Goal: Transaction & Acquisition: Purchase product/service

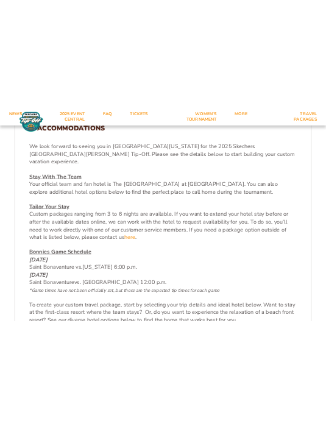
scroll to position [380, 0]
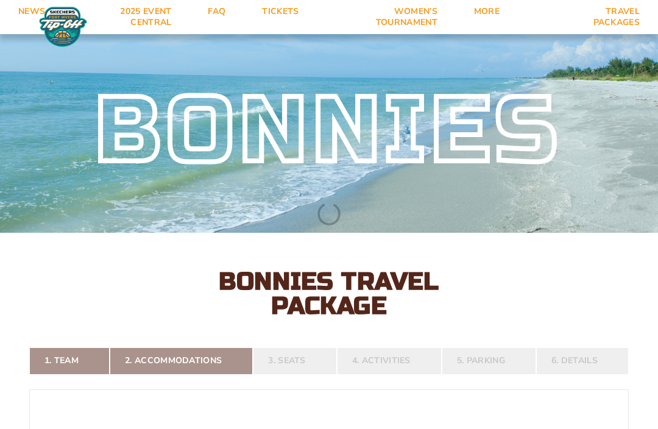
select select
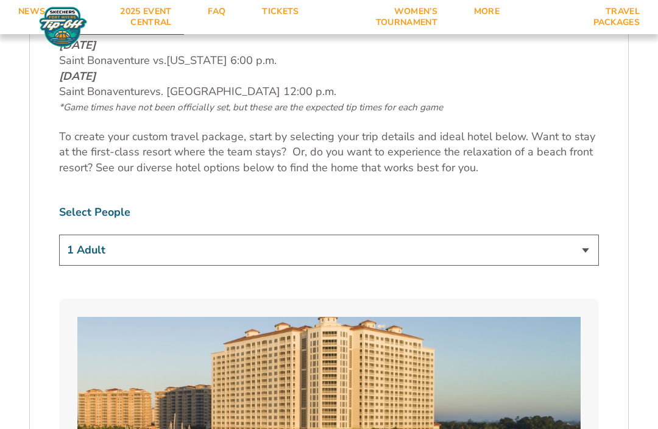
scroll to position [657, 0]
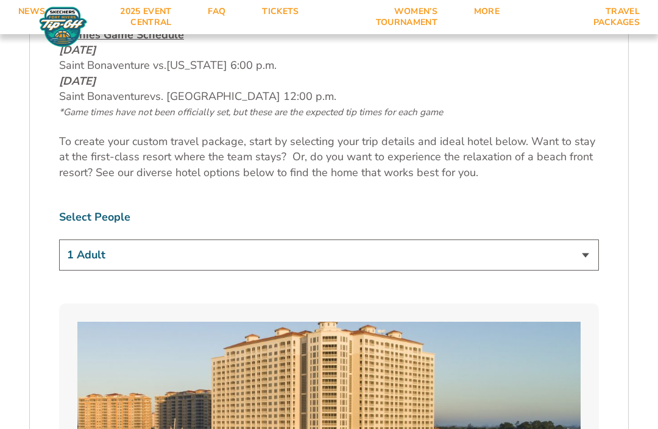
click at [589, 258] on select "1 Adult 2 Adults 3 Adults 4 Adults 2 Adults + 1 Child 2 Adults + 2 Children 2 A…" at bounding box center [329, 255] width 540 height 31
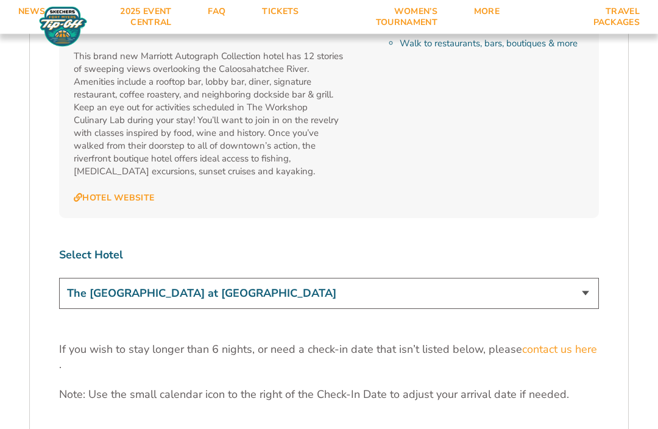
scroll to position [3560, 0]
click at [587, 277] on select "The [GEOGRAPHIC_DATA] at [GEOGRAPHIC_DATA] [GEOGRAPHIC_DATA] [GEOGRAPHIC_DATA],…" at bounding box center [329, 292] width 540 height 31
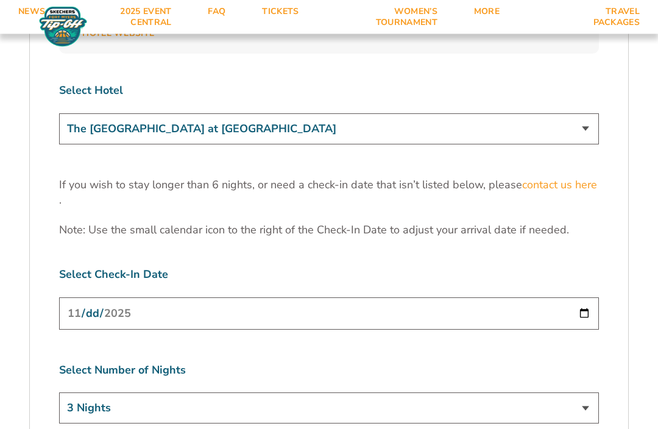
scroll to position [3724, 0]
click at [359, 297] on input "[DATE]" at bounding box center [329, 313] width 540 height 32
type input "[DATE]"
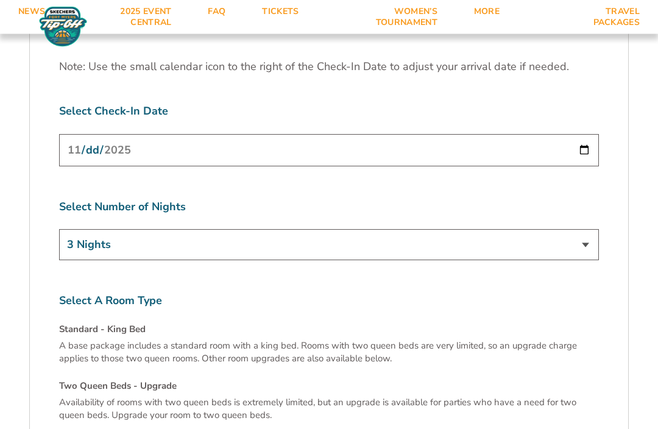
scroll to position [3888, 0]
click at [588, 229] on select "3 Nights 4 Nights 5 Nights 6 Nights" at bounding box center [329, 244] width 540 height 31
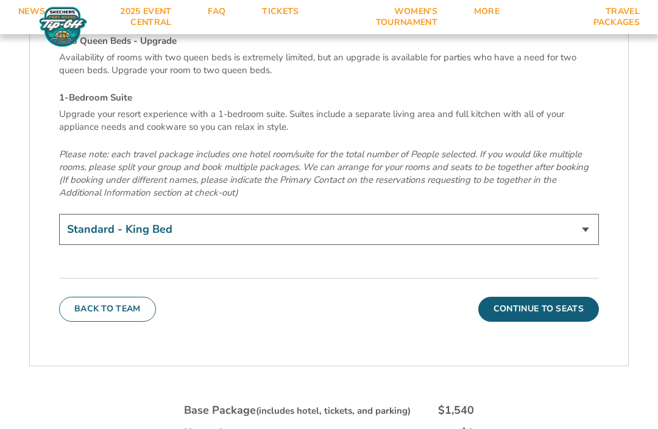
scroll to position [4222, 0]
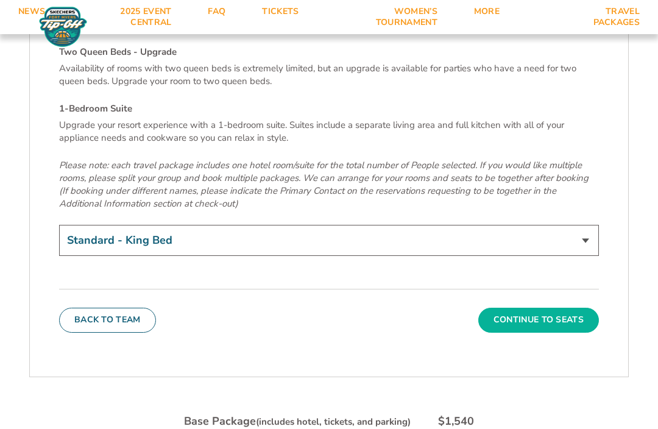
click at [549, 308] on button "Continue To Seats" at bounding box center [538, 320] width 121 height 24
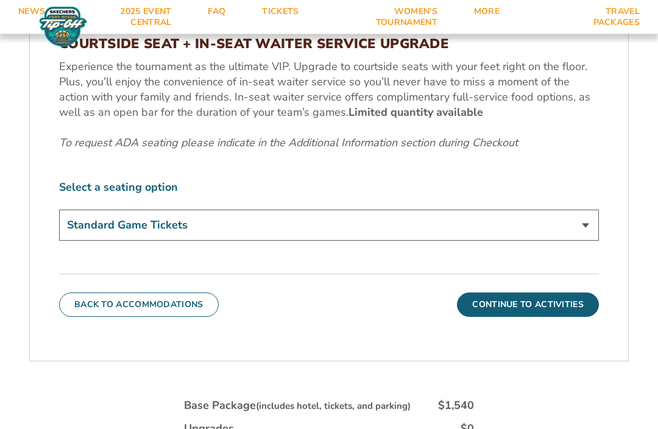
scroll to position [574, 0]
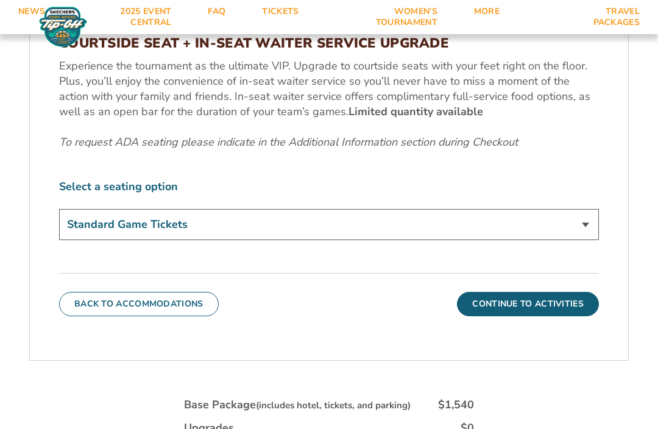
click at [589, 240] on select "Standard Game Tickets Midcourt Seat Upgrade (+$100 per person) Courtside Seat +…" at bounding box center [329, 224] width 540 height 31
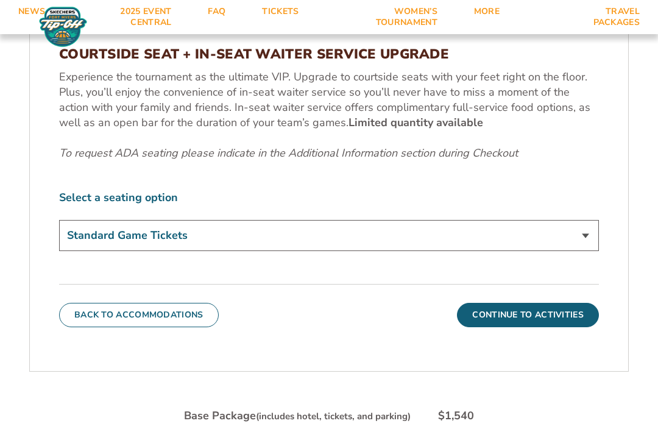
scroll to position [547, 0]
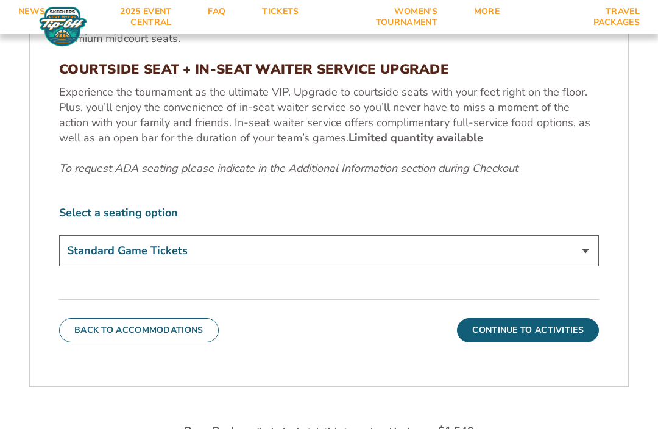
click at [588, 267] on select "Standard Game Tickets Midcourt Seat Upgrade (+$100 per person) Courtside Seat +…" at bounding box center [329, 251] width 540 height 31
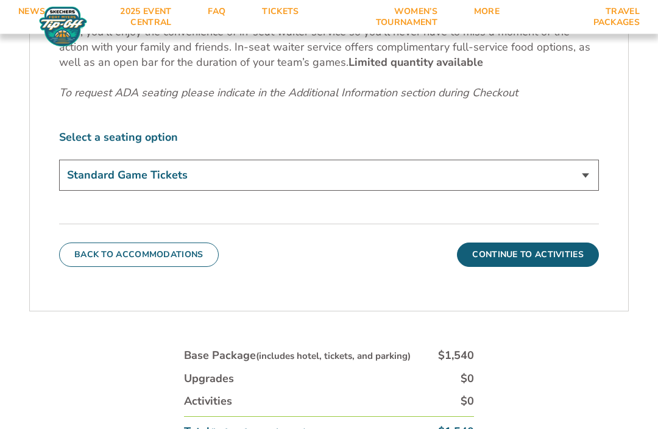
scroll to position [624, 0]
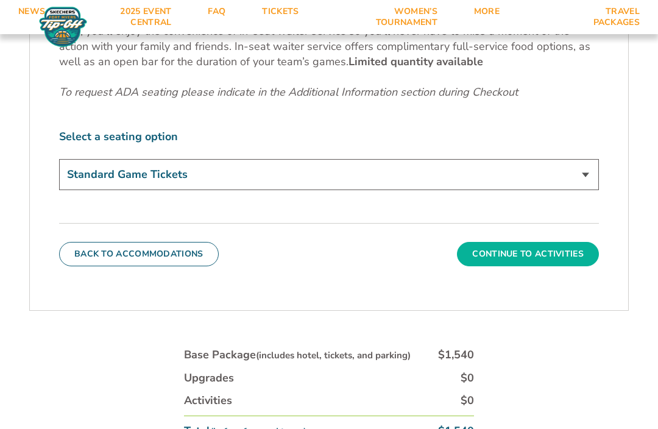
click at [531, 266] on button "Continue To Activities" at bounding box center [528, 254] width 142 height 24
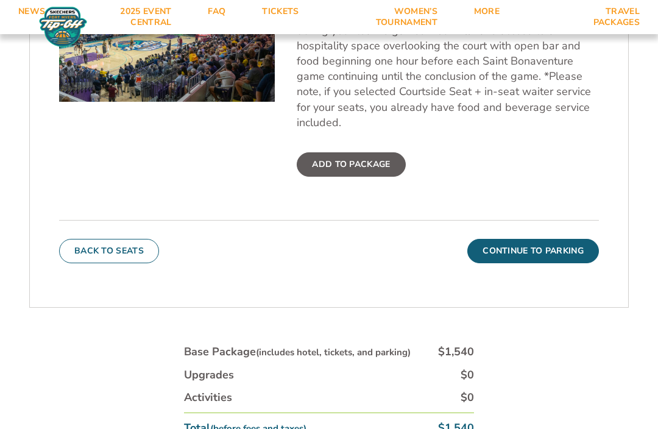
scroll to position [520, 0]
click at [549, 264] on button "Continue To Parking" at bounding box center [533, 252] width 132 height 24
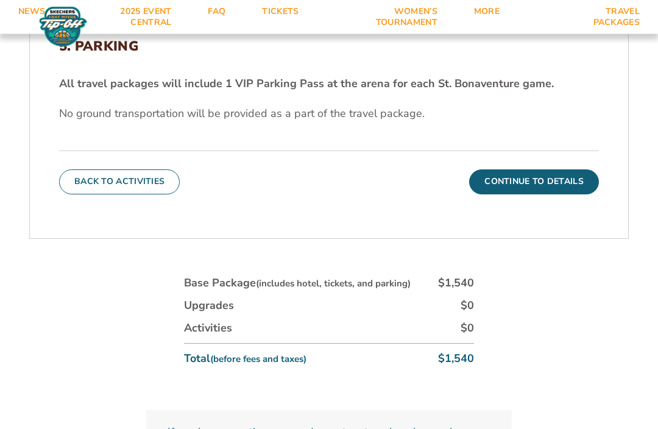
scroll to position [392, 0]
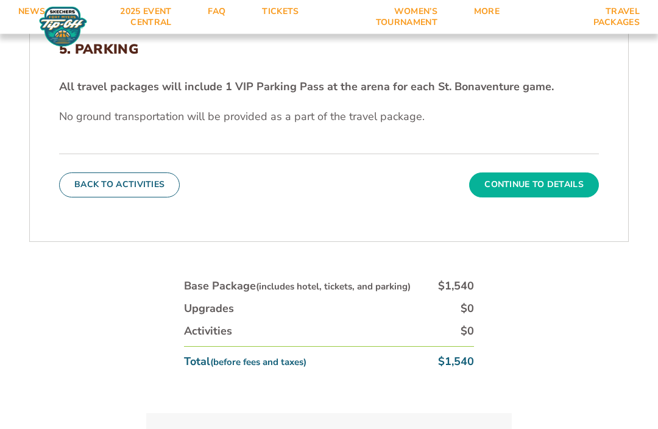
click at [540, 197] on button "Continue To Details" at bounding box center [534, 185] width 130 height 24
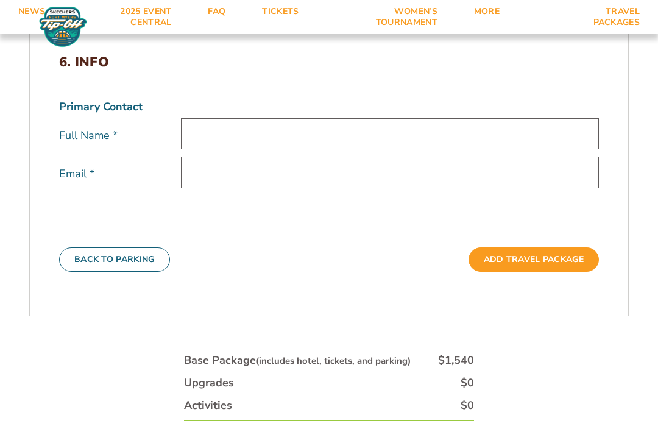
scroll to position [379, 0]
click at [227, 150] on input "text" at bounding box center [390, 134] width 418 height 31
type input "Robert Daugherty"
type input "rjd.irish@gmail.com"
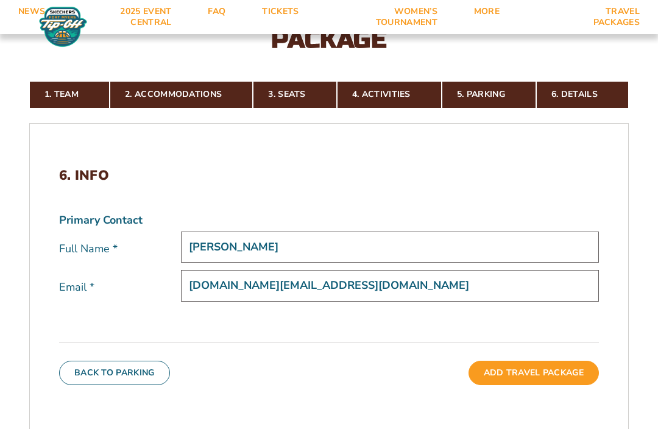
scroll to position [266, 0]
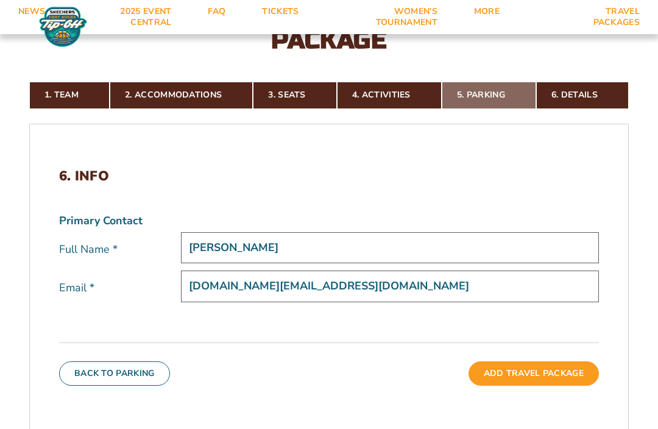
click at [495, 108] on link "5. Parking" at bounding box center [489, 95] width 94 height 27
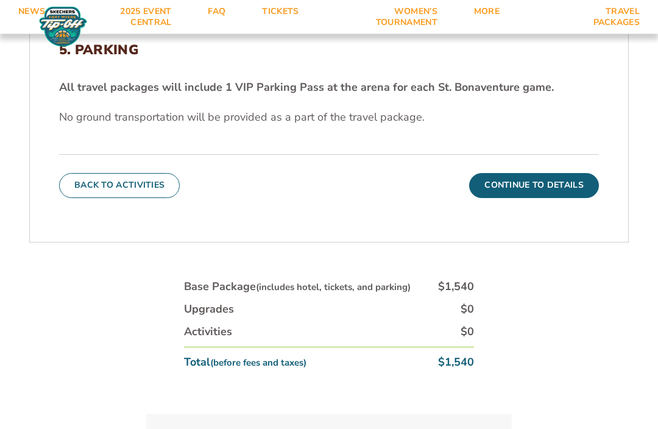
scroll to position [391, 0]
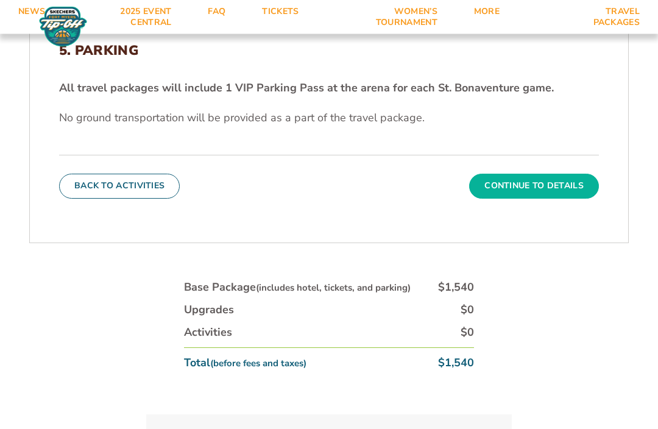
click at [542, 199] on button "Continue To Details" at bounding box center [534, 186] width 130 height 24
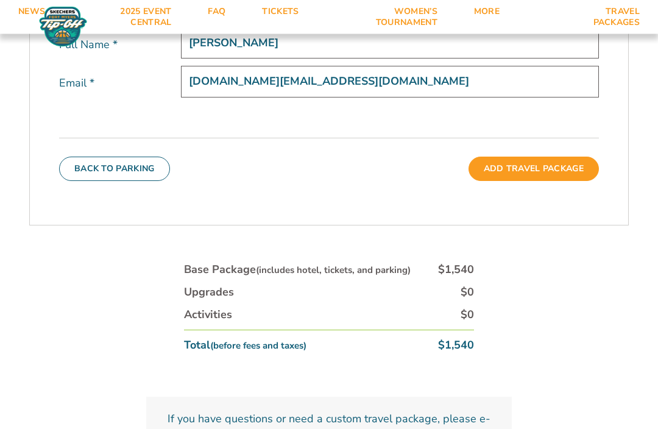
scroll to position [434, 0]
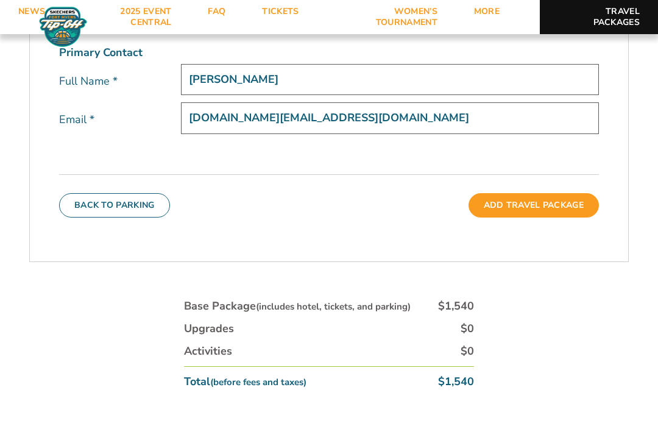
click at [624, 22] on link "Travel Packages" at bounding box center [599, 17] width 118 height 34
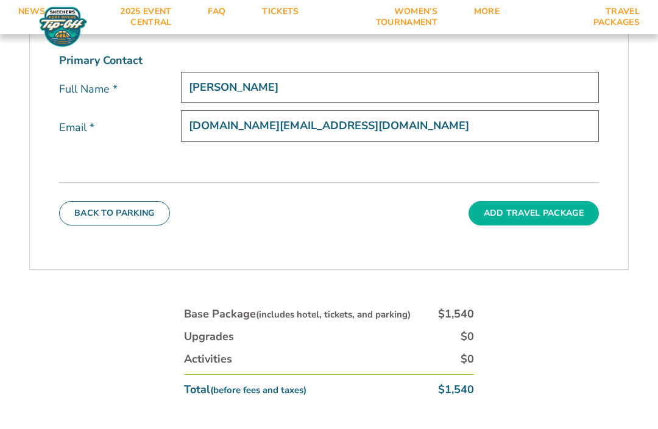
click at [538, 225] on button "Add Travel Package" at bounding box center [534, 213] width 130 height 24
